Goal: Obtain resource: Download file/media

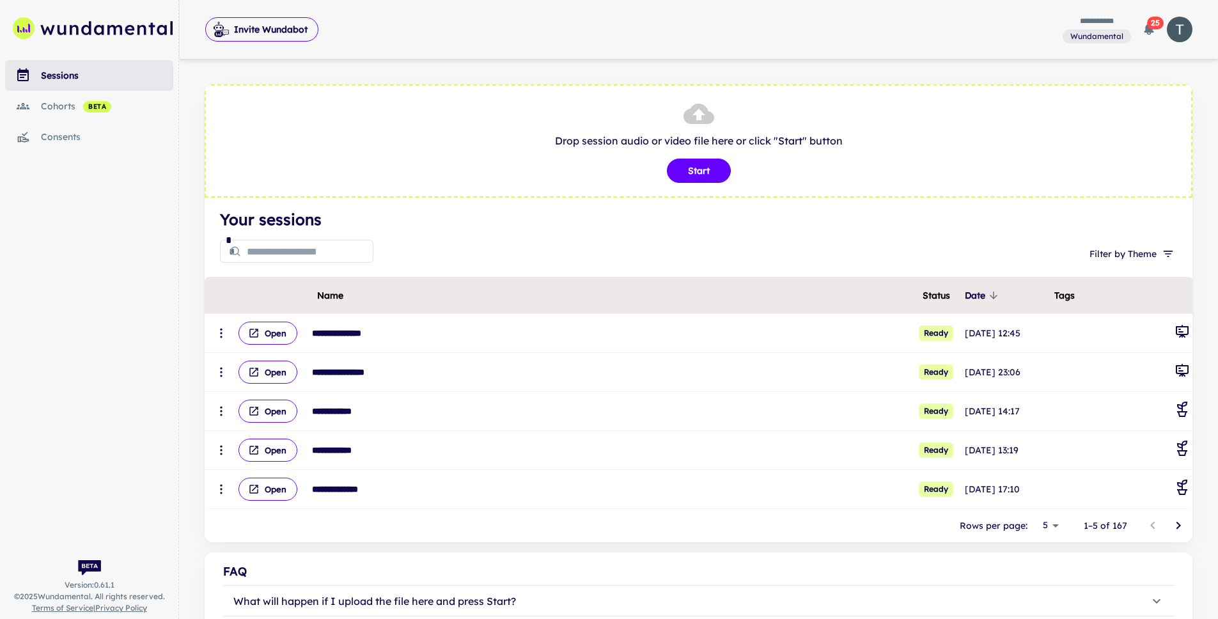
click at [55, 78] on div "sessions" at bounding box center [107, 75] width 132 height 14
click at [50, 104] on div "cohorts beta" at bounding box center [107, 106] width 132 height 14
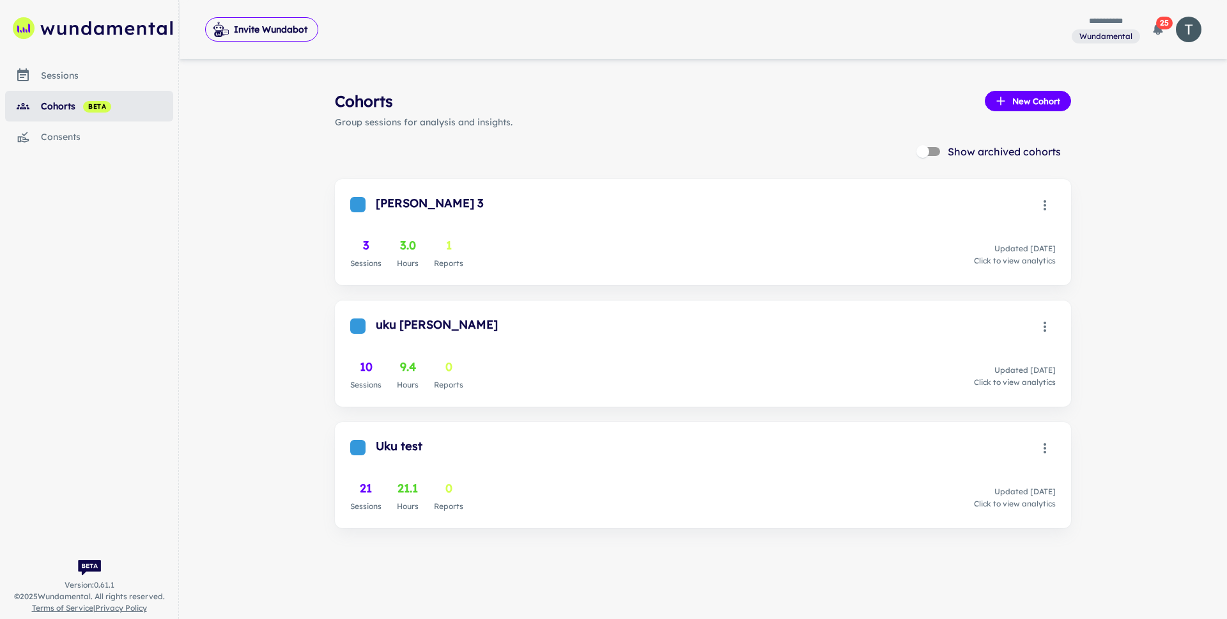
click at [70, 77] on div "sessions" at bounding box center [107, 75] width 132 height 14
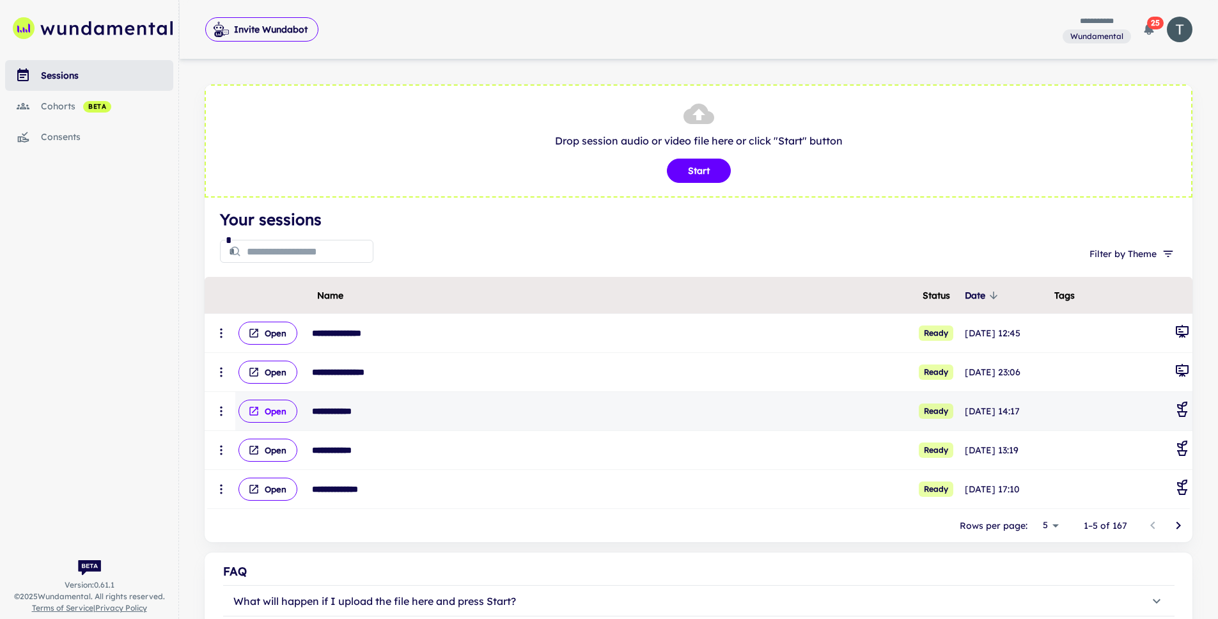
click at [285, 407] on button "Open" at bounding box center [267, 411] width 59 height 23
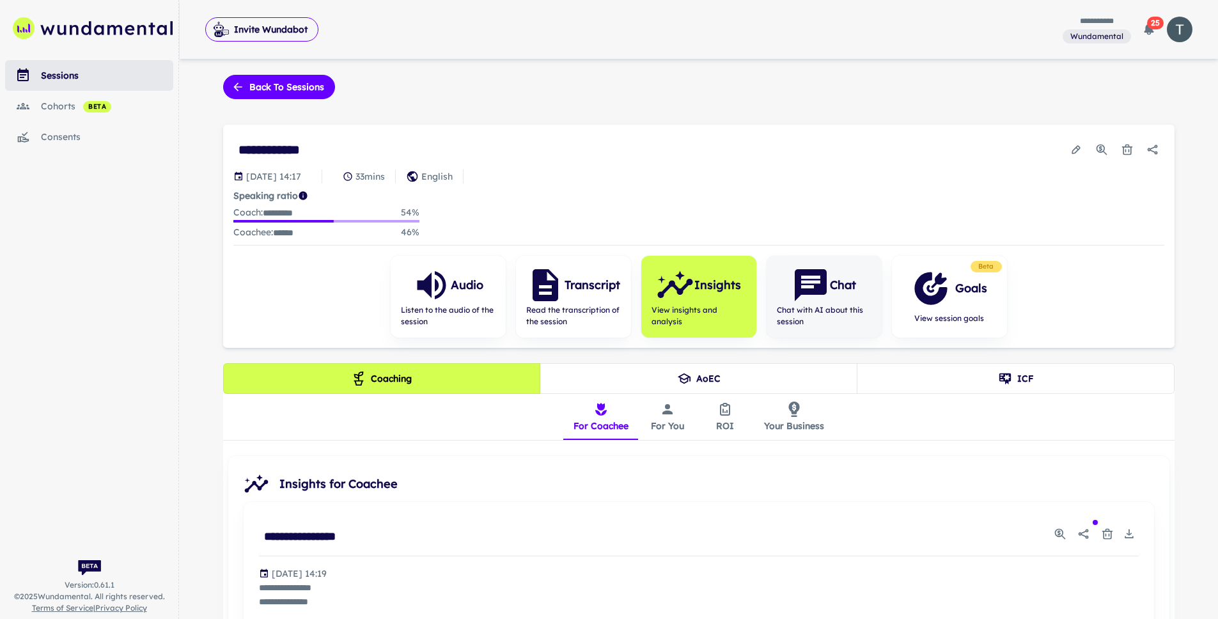
click at [824, 294] on icon "button" at bounding box center [810, 285] width 38 height 38
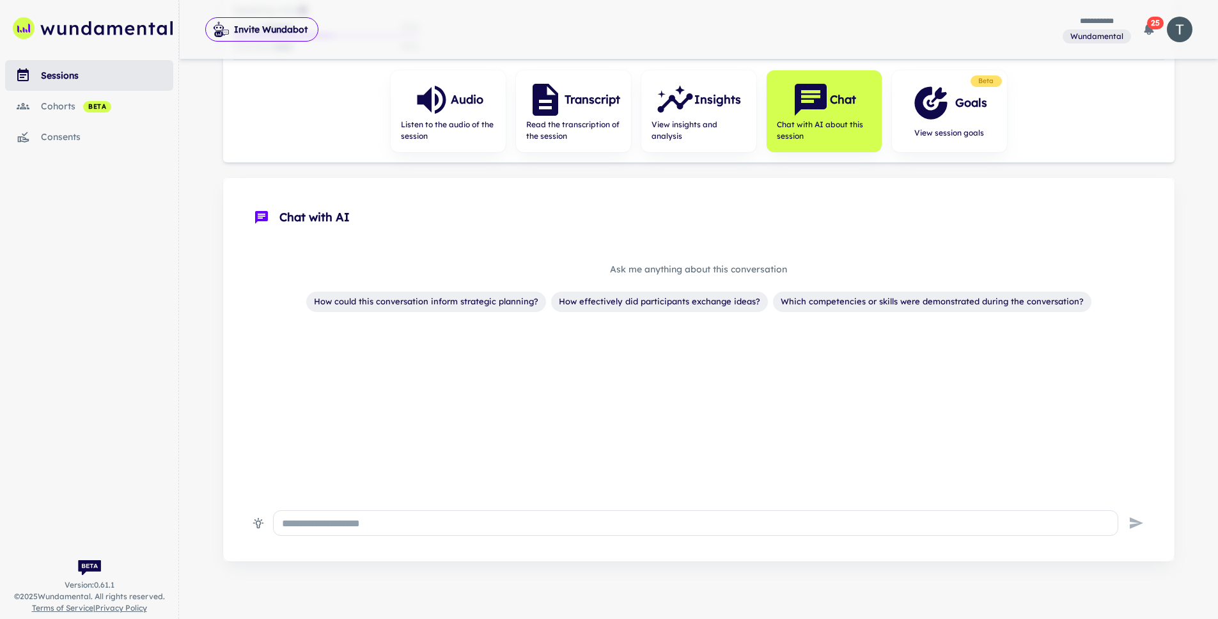
scroll to position [193, 0]
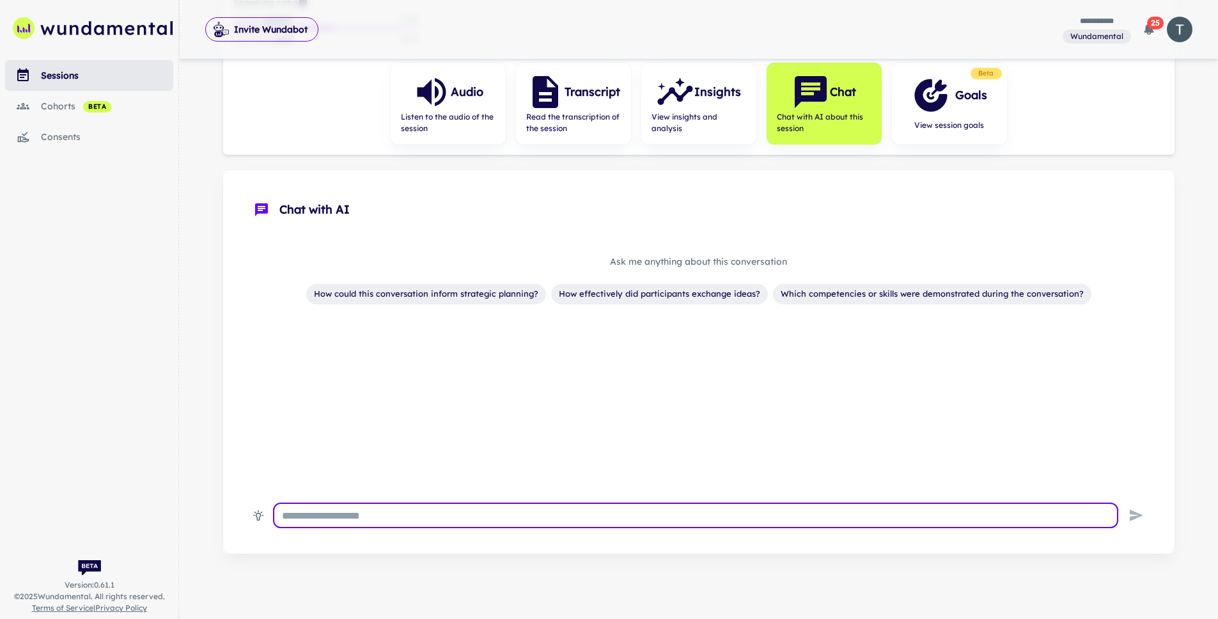
click at [534, 518] on textarea at bounding box center [695, 515] width 827 height 15
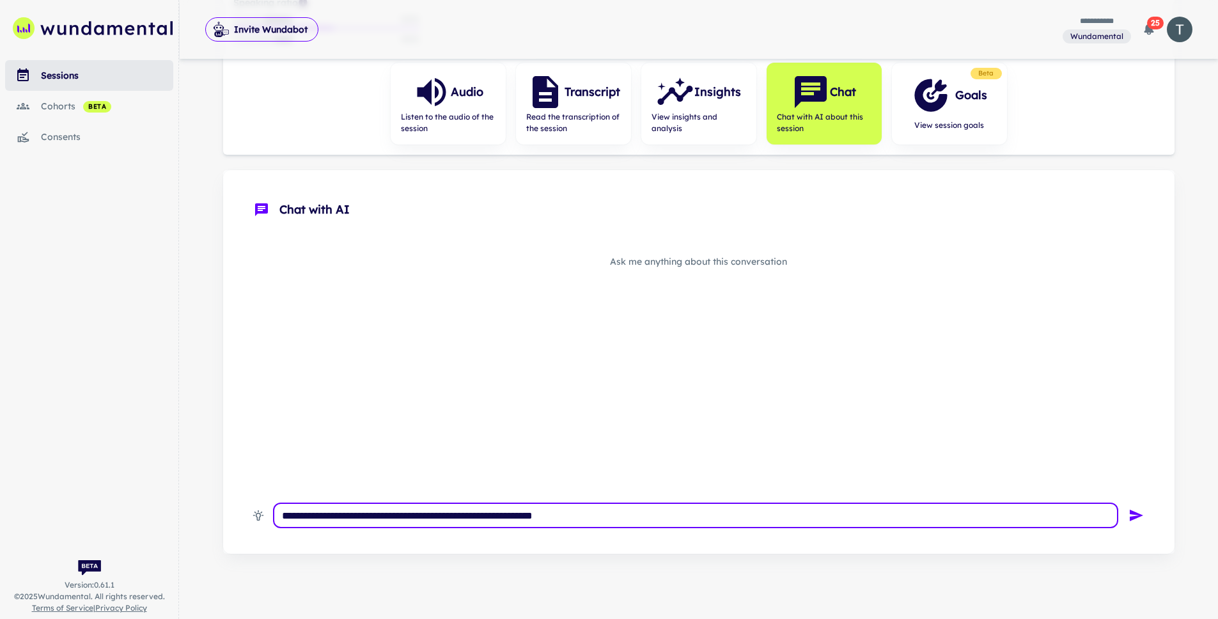
type textarea "**********"
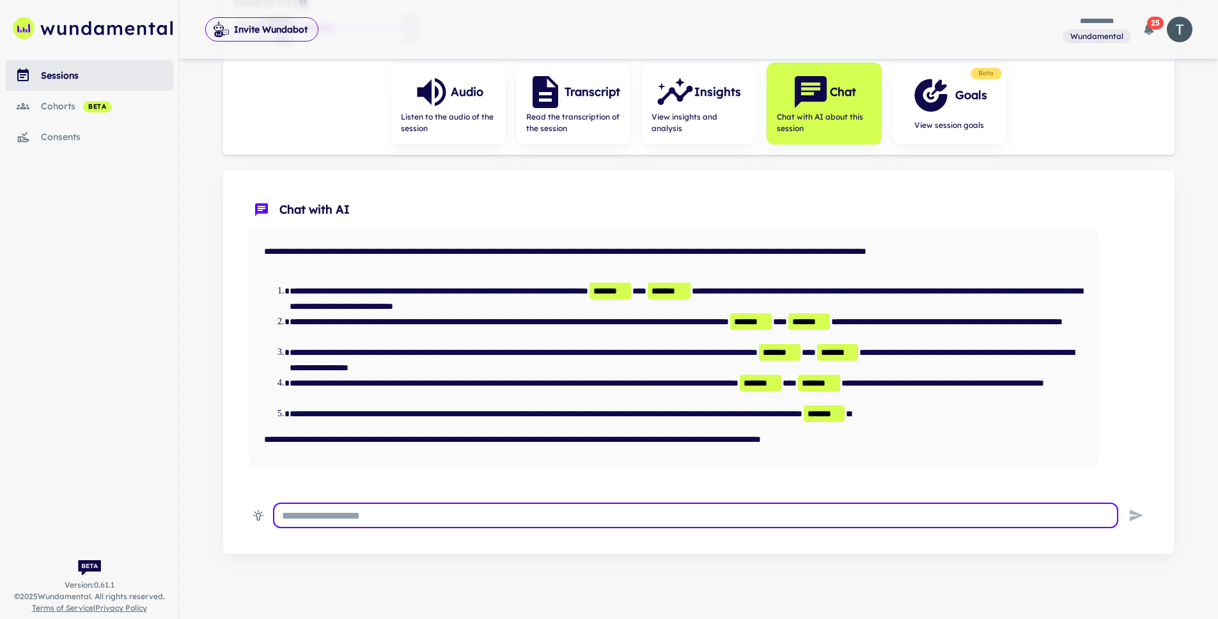
scroll to position [50, 0]
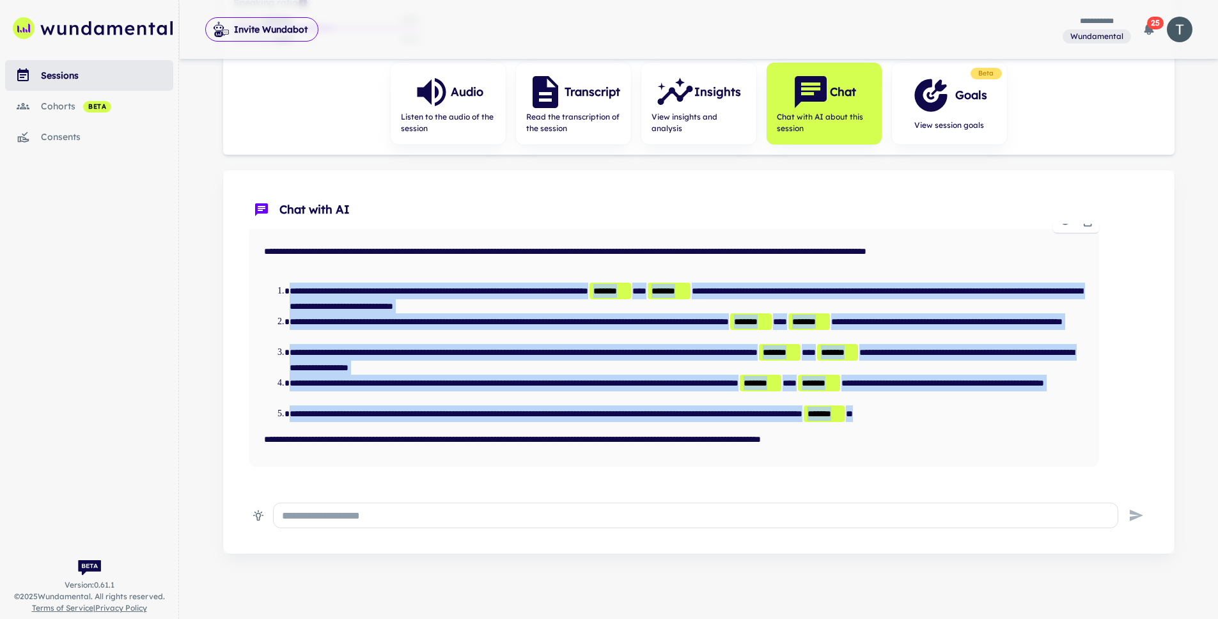
drag, startPoint x: 996, startPoint y: 410, endPoint x: 274, endPoint y: 279, distance: 734.0
click at [274, 279] on div "**********" at bounding box center [674, 347] width 830 height 217
copy ol "**********"
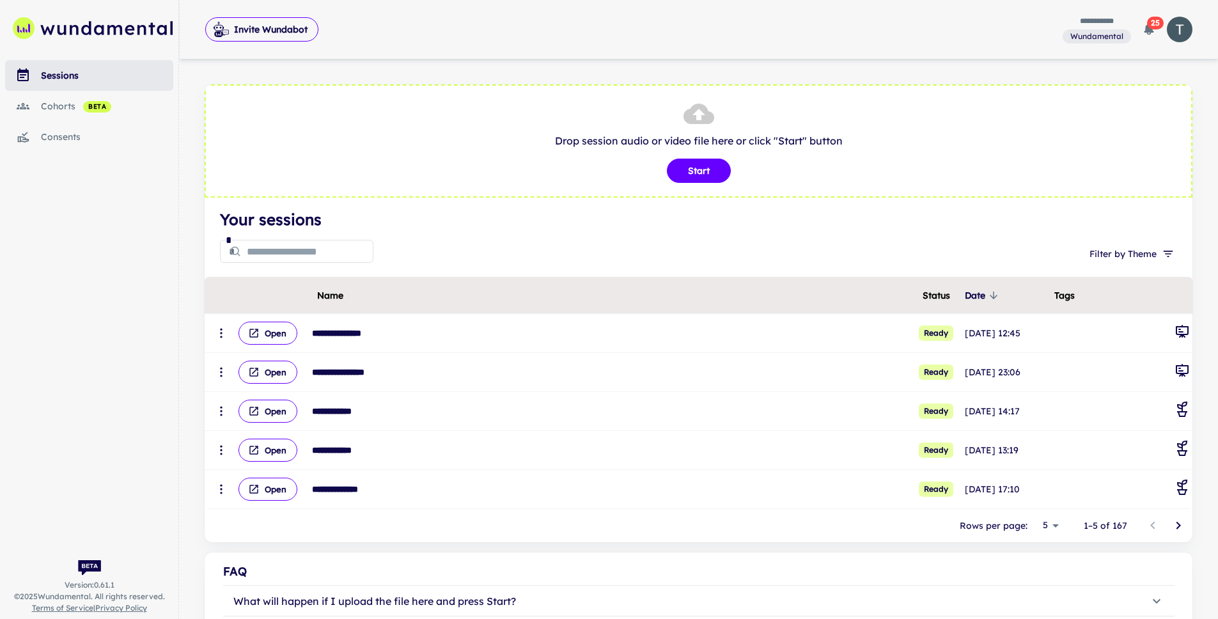
click at [64, 102] on div "cohorts beta" at bounding box center [107, 106] width 132 height 14
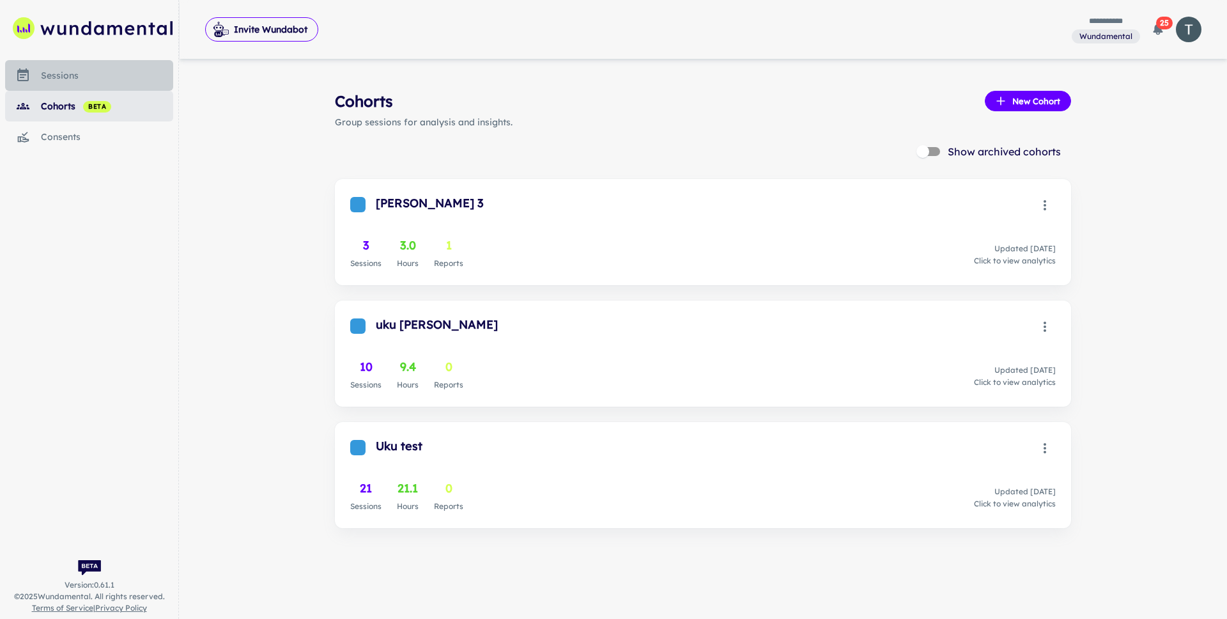
click at [62, 81] on div "sessions" at bounding box center [107, 75] width 132 height 14
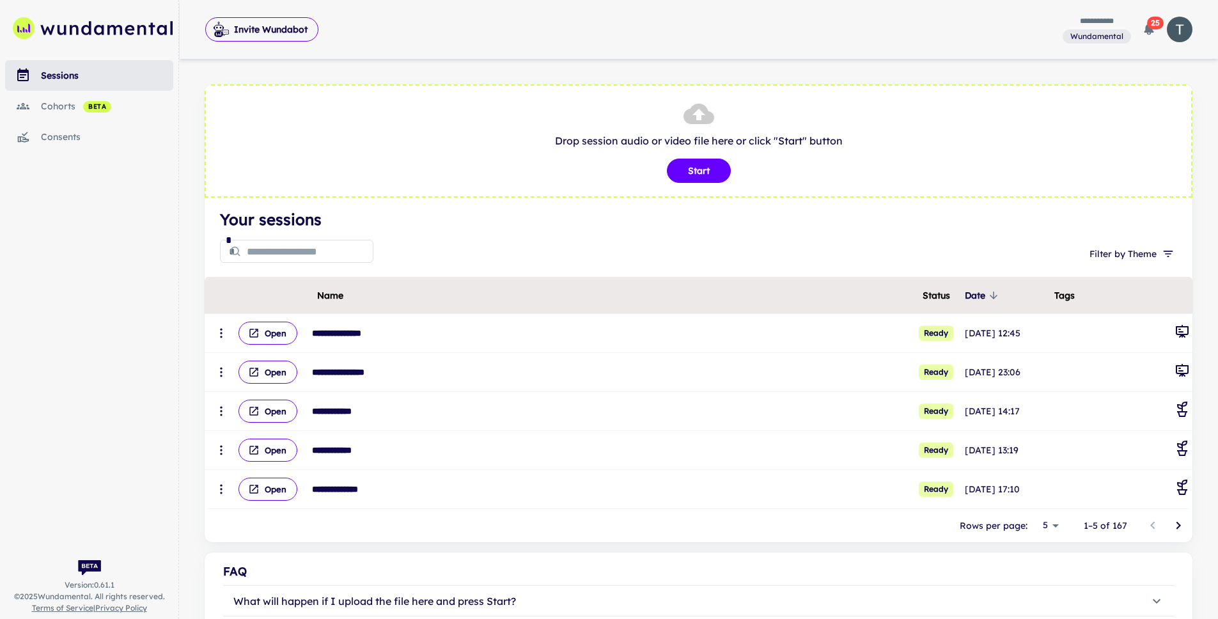
click at [261, 483] on button "Open" at bounding box center [267, 488] width 59 height 23
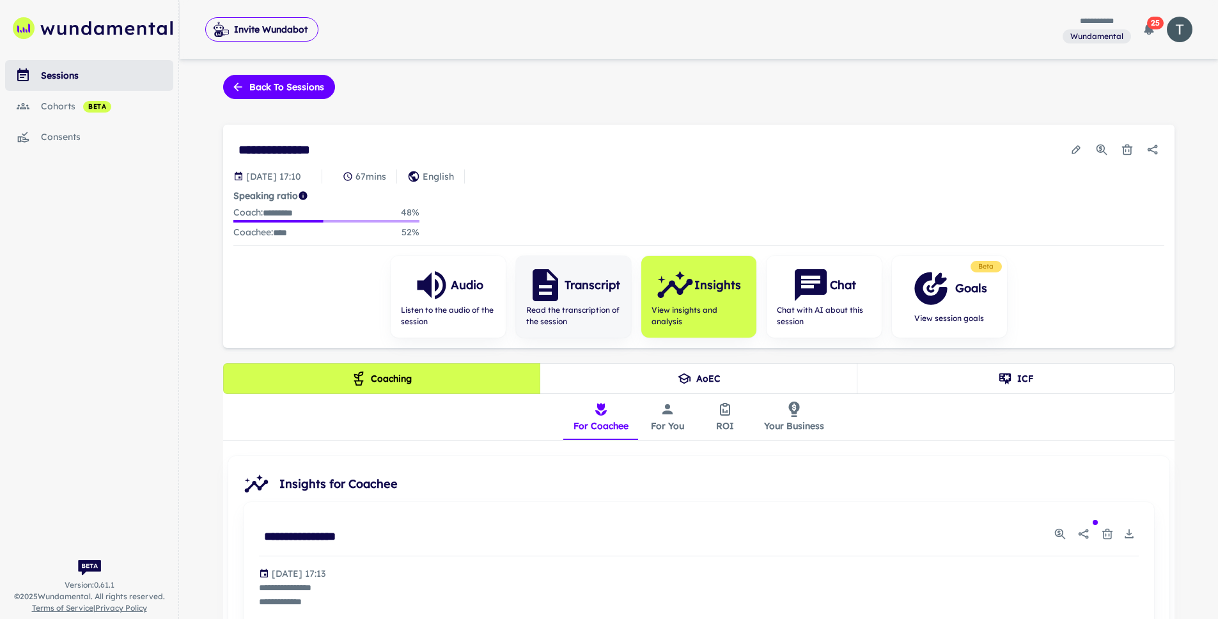
click at [589, 318] on span "Read the transcription of the session" at bounding box center [573, 315] width 95 height 23
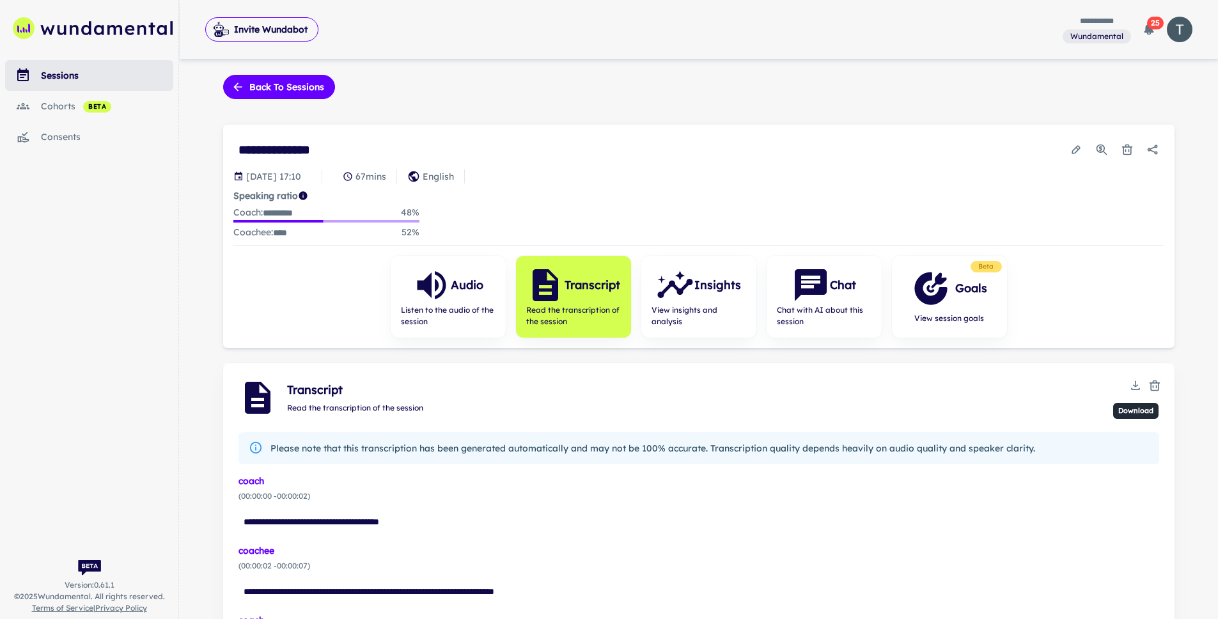
click at [1139, 384] on icon "Download" at bounding box center [1135, 385] width 13 height 13
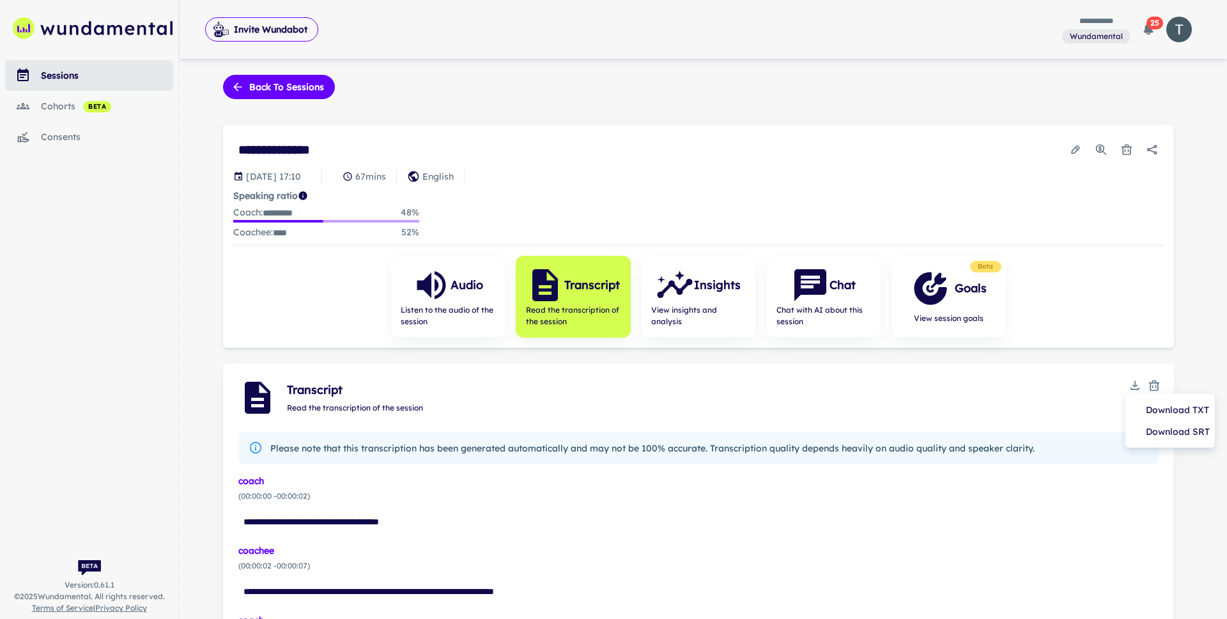
click at [1147, 406] on li "Download TXT" at bounding box center [1170, 410] width 79 height 22
